Goal: Information Seeking & Learning: Learn about a topic

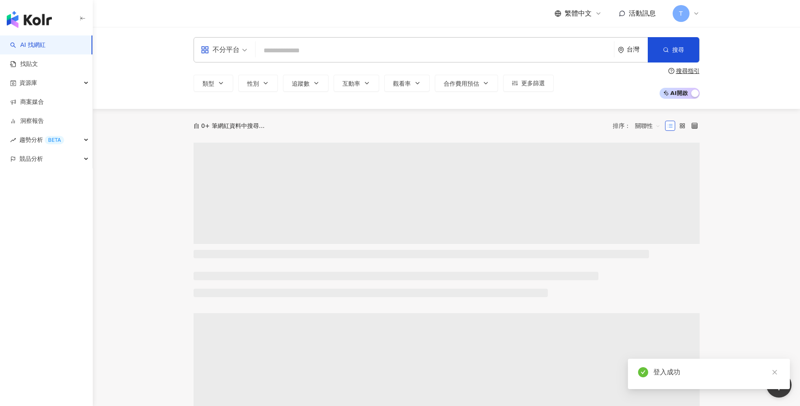
click at [284, 47] on input "search" at bounding box center [435, 51] width 352 height 16
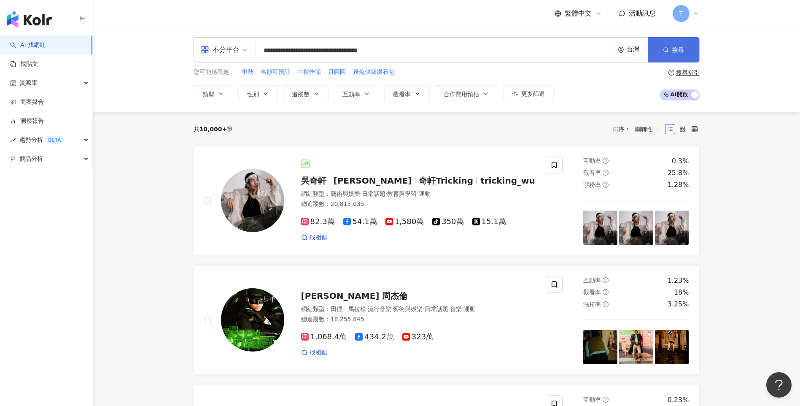
click at [680, 46] on span "搜尋" at bounding box center [678, 49] width 12 height 7
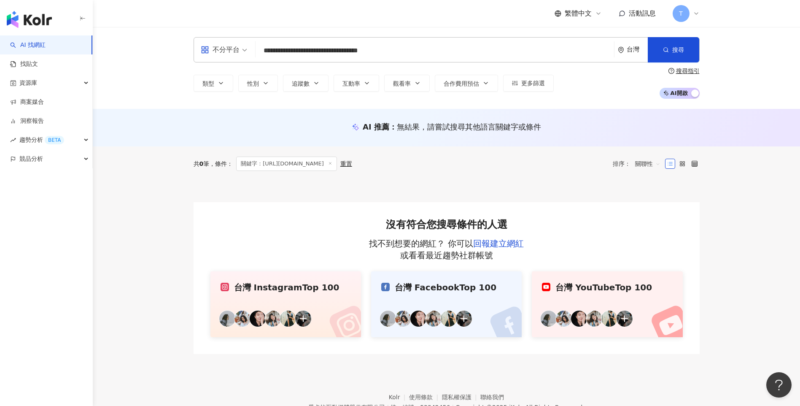
drag, startPoint x: 415, startPoint y: 54, endPoint x: 410, endPoint y: 52, distance: 5.2
click at [414, 53] on input "**********" at bounding box center [435, 51] width 352 height 16
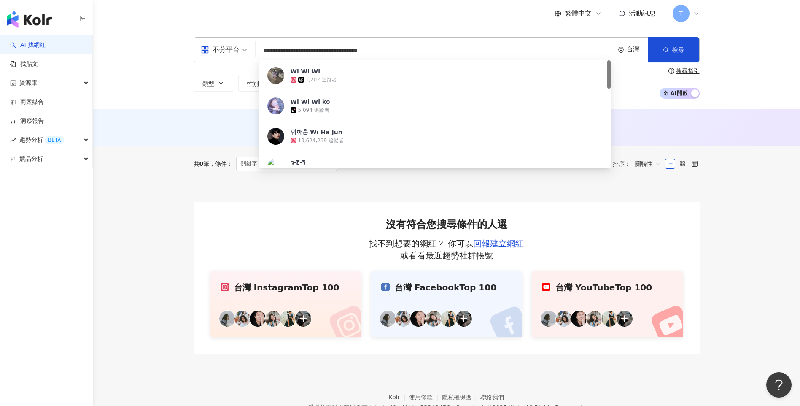
drag, startPoint x: 410, startPoint y: 52, endPoint x: 261, endPoint y: 51, distance: 148.9
click at [262, 51] on input "**********" at bounding box center [435, 51] width 352 height 16
paste input "search"
click at [231, 46] on div "不分平台" at bounding box center [220, 50] width 39 height 14
type input "**********"
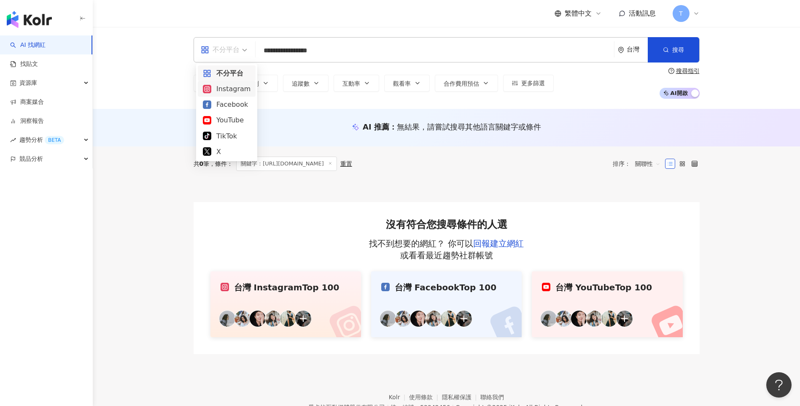
click at [226, 90] on div "Instagram" at bounding box center [227, 89] width 48 height 11
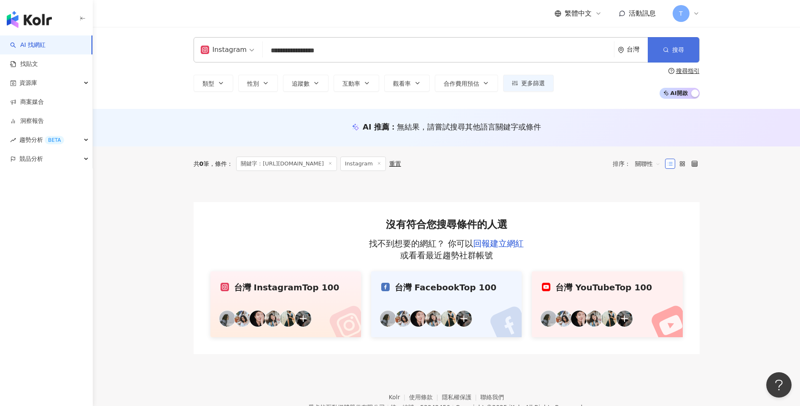
click at [672, 52] on button "搜尋" at bounding box center [673, 49] width 51 height 25
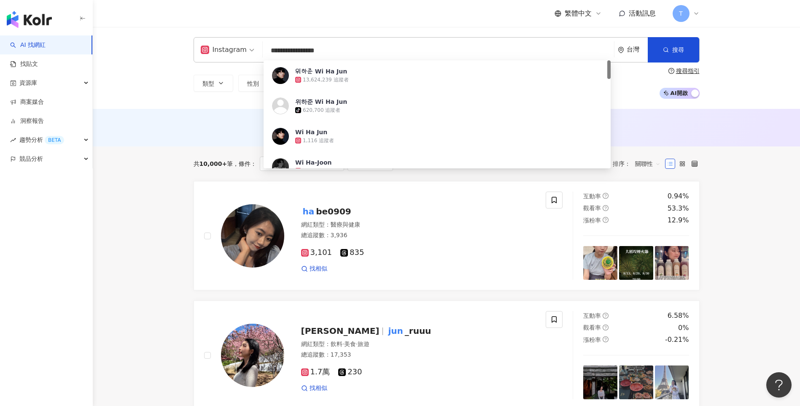
drag, startPoint x: 359, startPoint y: 54, endPoint x: 261, endPoint y: 49, distance: 98.4
click at [267, 54] on input "**********" at bounding box center [438, 51] width 345 height 16
click at [309, 68] on div "위하준 Wi Ha Jun" at bounding box center [321, 71] width 52 height 8
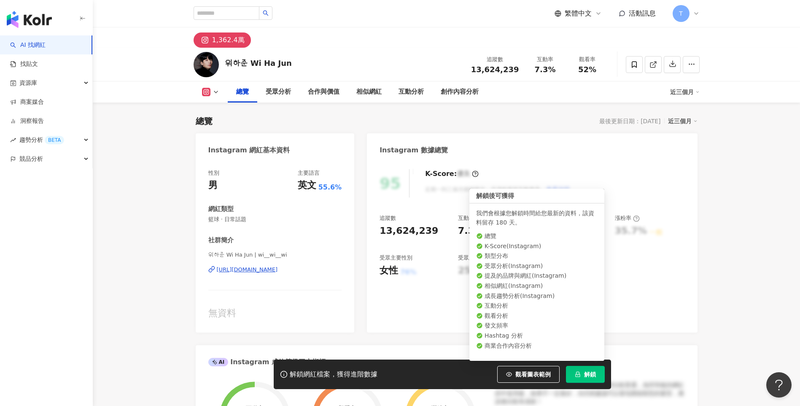
click at [594, 377] on span "解鎖" at bounding box center [590, 374] width 12 height 7
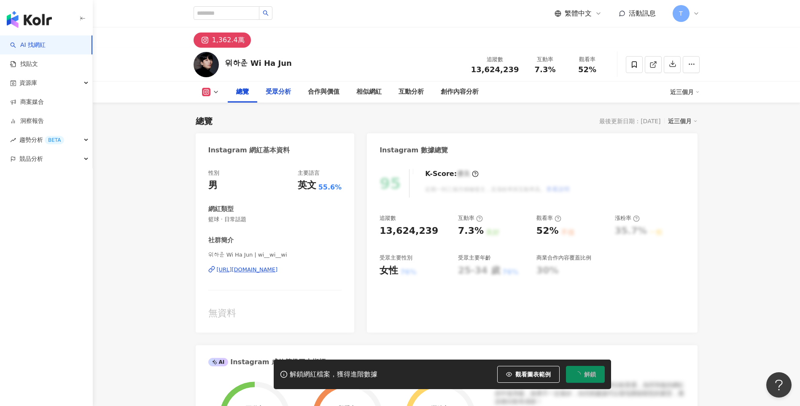
click at [283, 95] on div "受眾分析" at bounding box center [278, 92] width 25 height 10
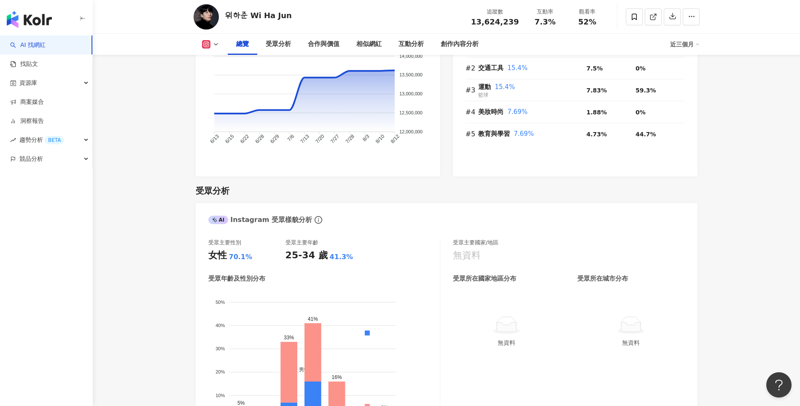
scroll to position [589, 0]
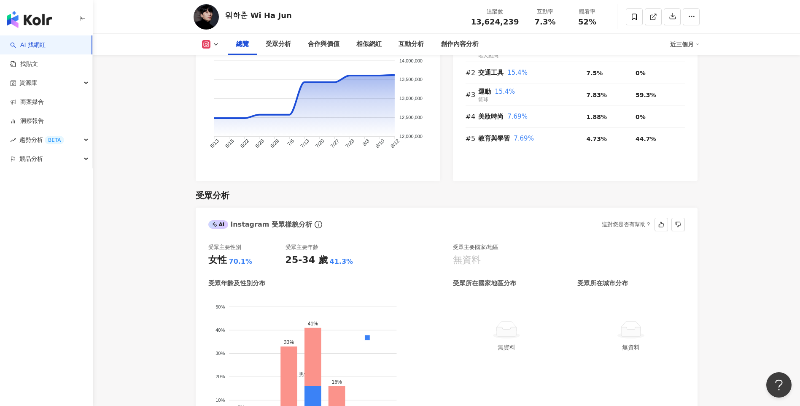
click at [310, 232] on div "AI Instagram 受眾樣貌分析 這對您是否有幫助？" at bounding box center [447, 221] width 502 height 27
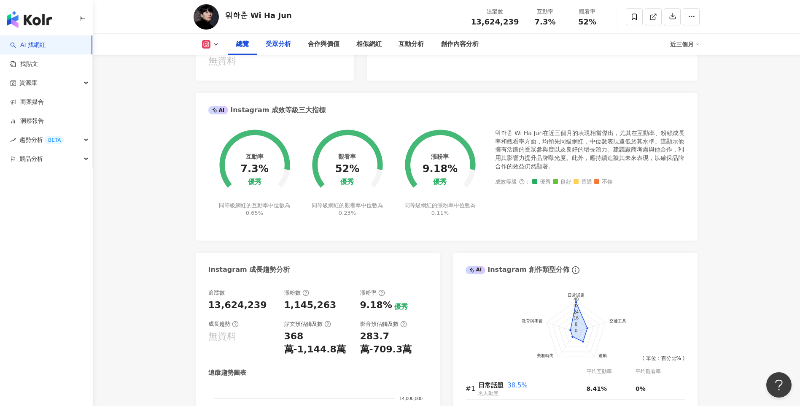
click at [273, 41] on div "受眾分析" at bounding box center [278, 44] width 25 height 10
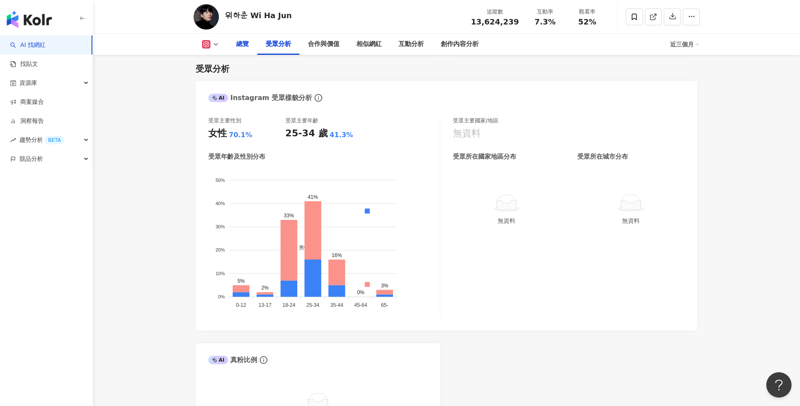
click at [238, 46] on div "總覽" at bounding box center [242, 44] width 13 height 10
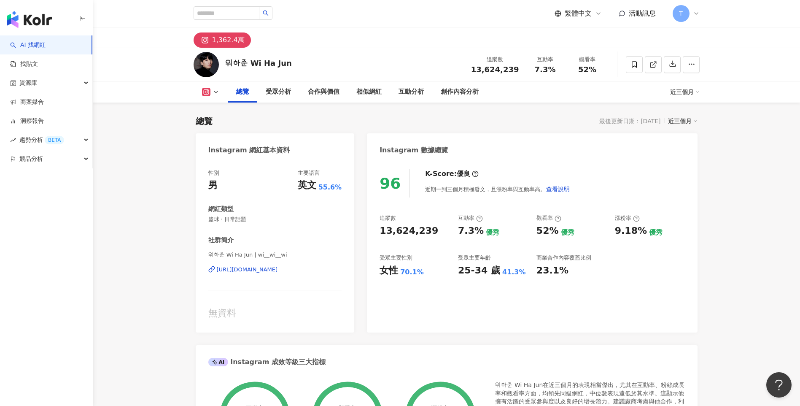
click at [676, 91] on div "近三個月" at bounding box center [685, 92] width 30 height 14
click at [678, 91] on div "近三個月" at bounding box center [685, 92] width 30 height 14
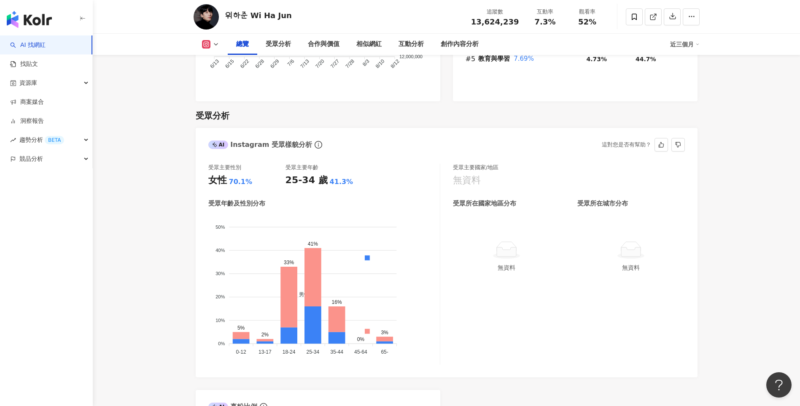
scroll to position [717, 0]
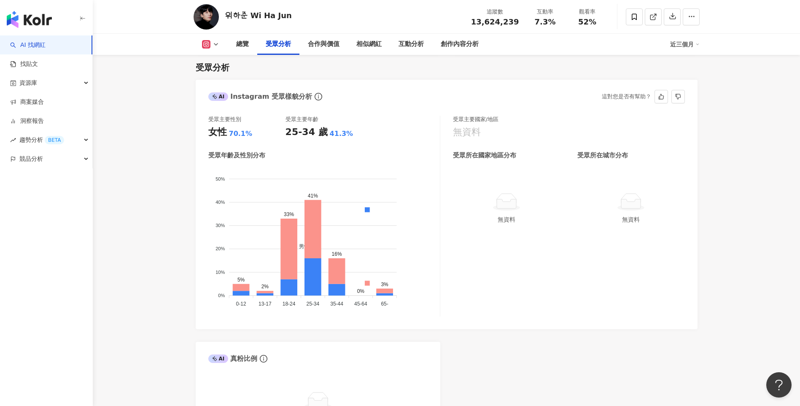
click at [219, 96] on div "AI" at bounding box center [218, 96] width 20 height 8
click at [319, 97] on div "AI Instagram 受眾樣貌分析 這對您是否有幫助？" at bounding box center [447, 93] width 502 height 27
click at [315, 95] on icon "info-circle" at bounding box center [319, 97] width 8 height 8
click at [635, 135] on div "無資料" at bounding box center [569, 132] width 232 height 13
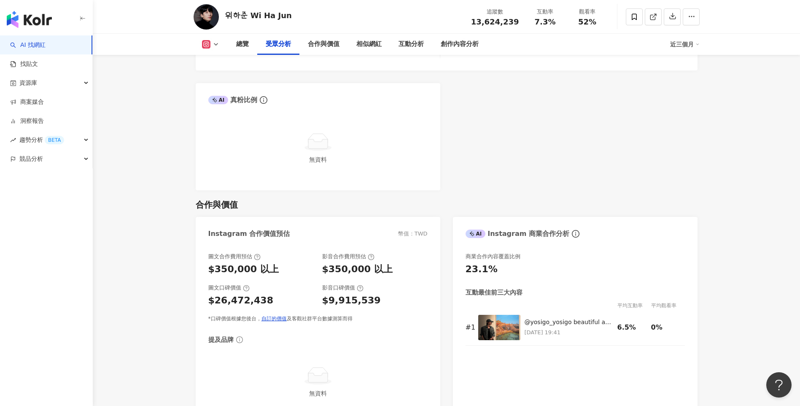
scroll to position [970, 0]
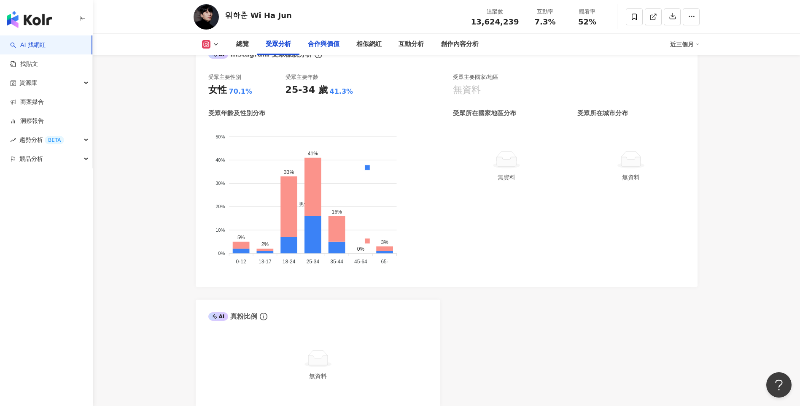
click at [321, 47] on div "合作與價值" at bounding box center [324, 44] width 32 height 10
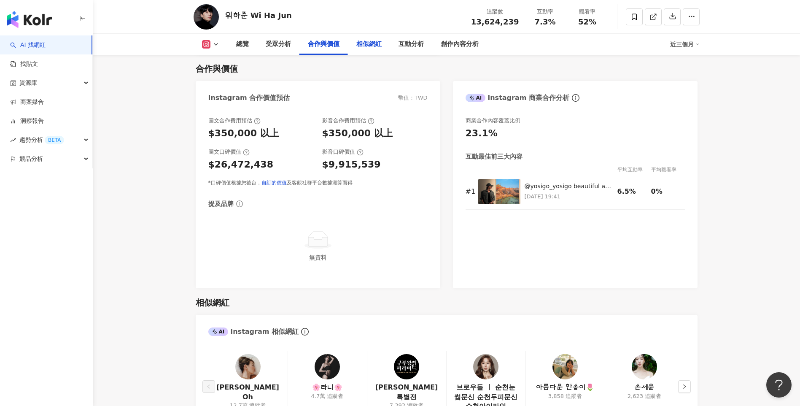
click at [366, 43] on div "相似網紅" at bounding box center [368, 44] width 25 height 10
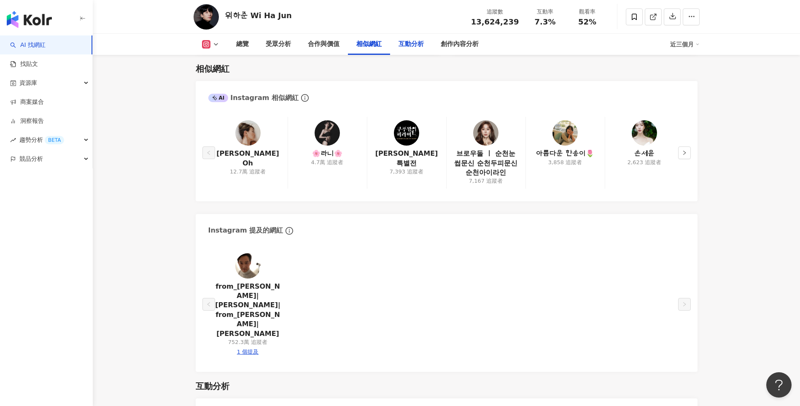
click at [405, 39] on div "互動分析" at bounding box center [411, 44] width 42 height 21
